Goal: Find specific page/section: Find specific page/section

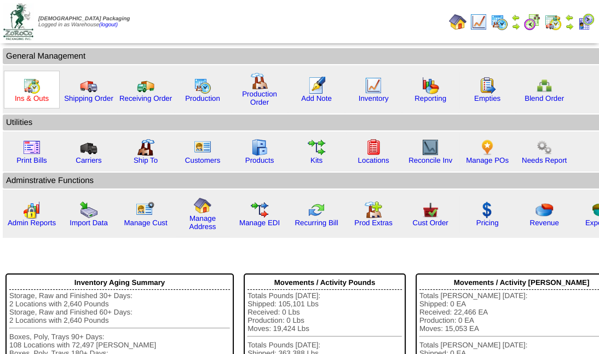
click at [37, 95] on link "Ins & Outs" at bounding box center [32, 98] width 34 height 8
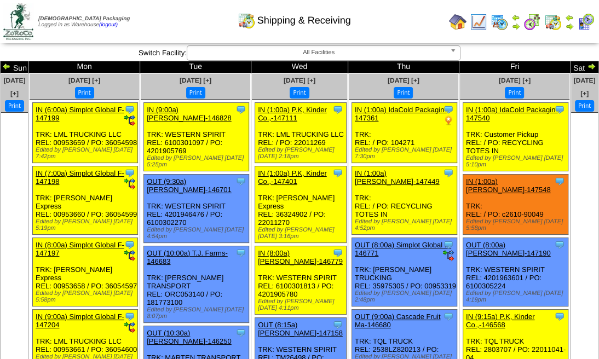
click at [7, 25] on img at bounding box center [18, 21] width 30 height 37
click at [12, 26] on img at bounding box center [18, 21] width 30 height 37
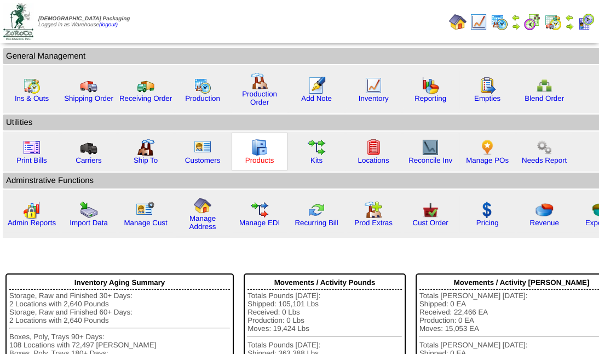
click at [262, 157] on link "Products" at bounding box center [259, 160] width 29 height 8
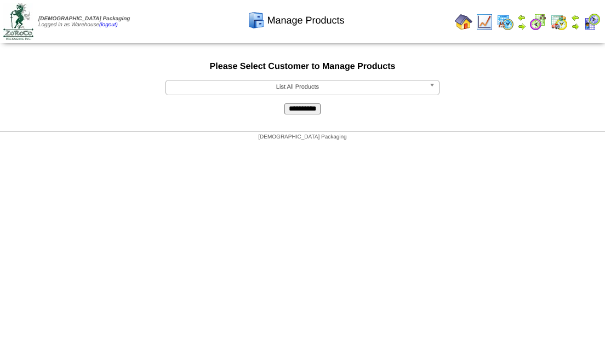
click at [431, 84] on b at bounding box center [434, 88] width 10 height 14
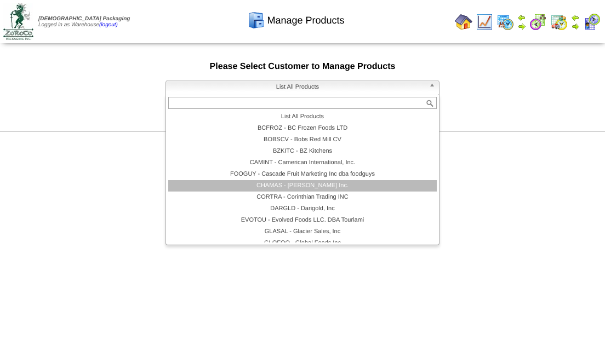
scroll to position [36, 0]
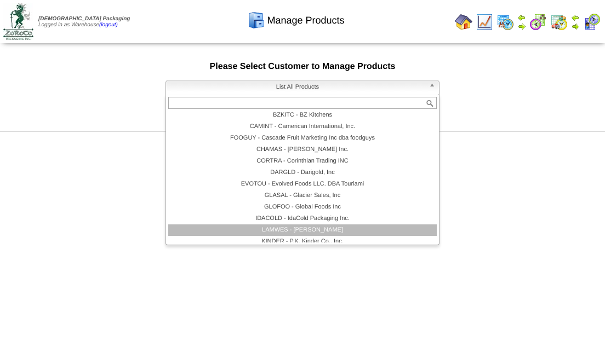
click at [328, 234] on li "LAMWES - Lamb-Weston" at bounding box center [302, 231] width 268 height 12
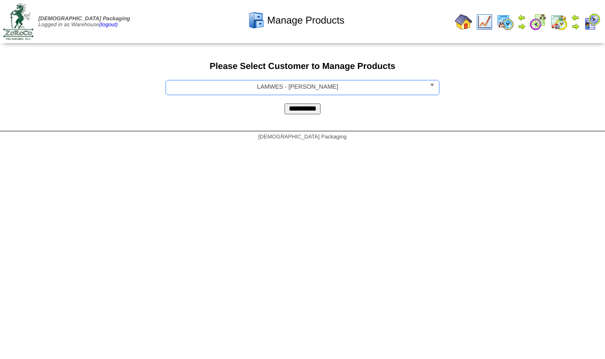
click at [296, 111] on input "**********" at bounding box center [302, 109] width 36 height 11
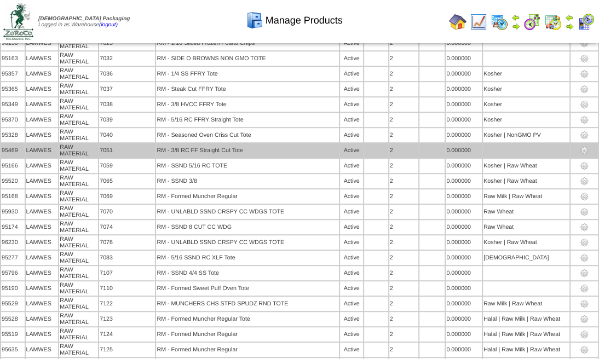
scroll to position [5734, 0]
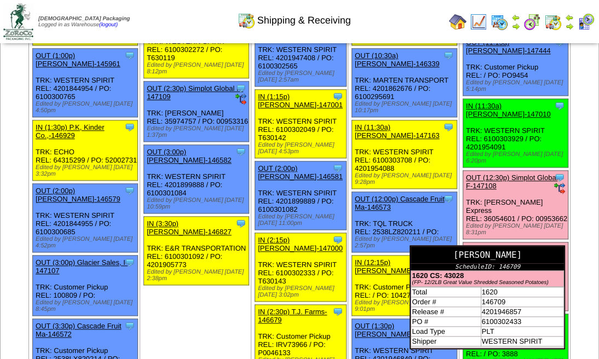
scroll to position [730, 0]
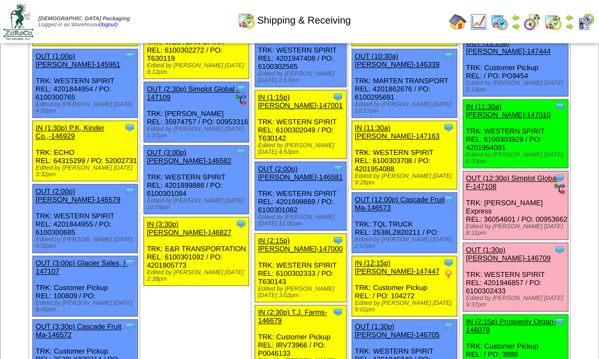
click at [572, 20] on img at bounding box center [569, 17] width 9 height 9
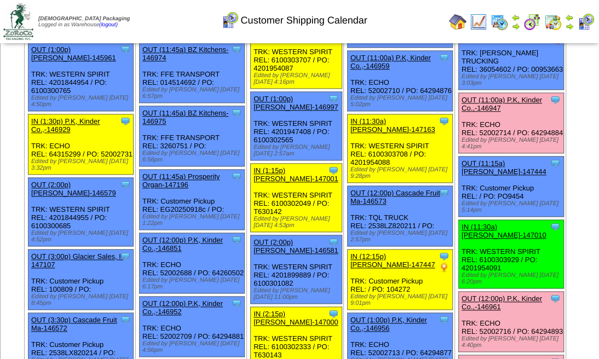
scroll to position [949, 0]
